Goal: Task Accomplishment & Management: Use online tool/utility

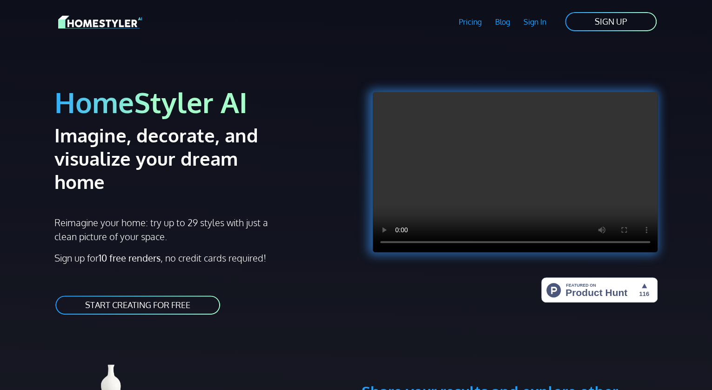
click at [200, 259] on div "HomeStyler AI Imagine, decorate, and visualize your dream home Reimagine your h…" at bounding box center [202, 191] width 307 height 272
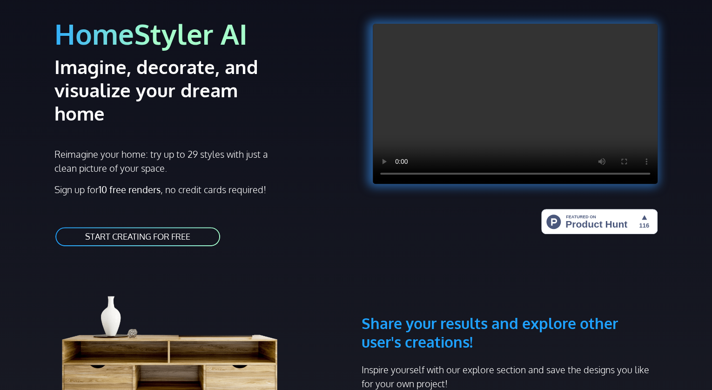
scroll to position [110, 0]
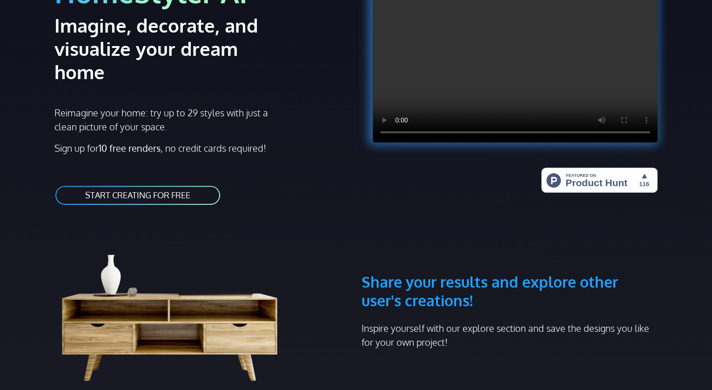
click at [195, 185] on link "START CREATING FOR FREE" at bounding box center [137, 195] width 167 height 21
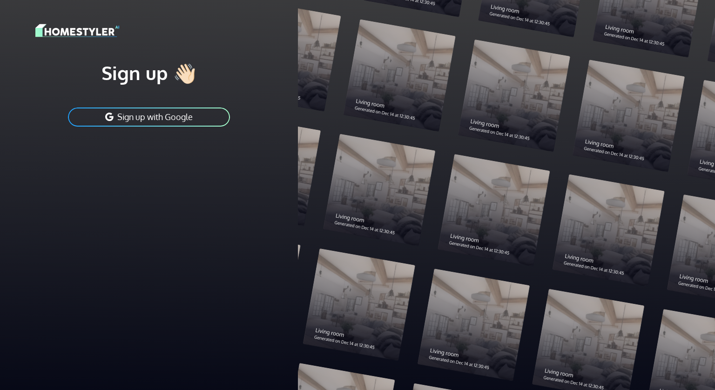
click at [186, 113] on button "Sign up with Google" at bounding box center [149, 117] width 164 height 21
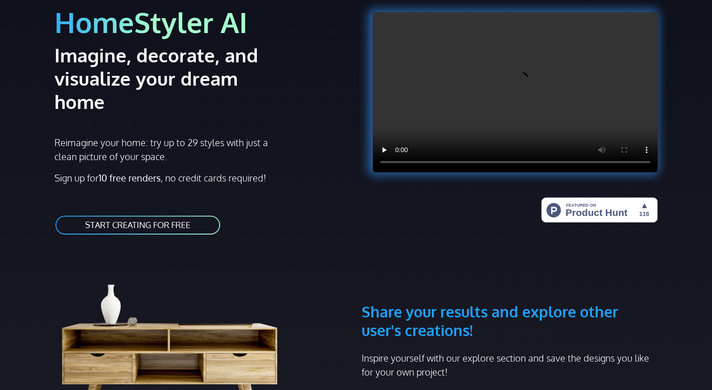
scroll to position [110, 0]
